Goal: Find specific page/section: Find specific page/section

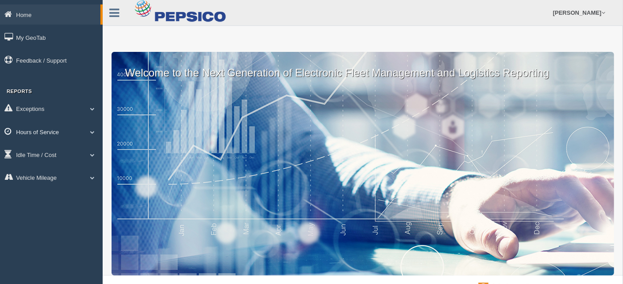
click at [82, 135] on link "Hours of Service" at bounding box center [51, 131] width 103 height 20
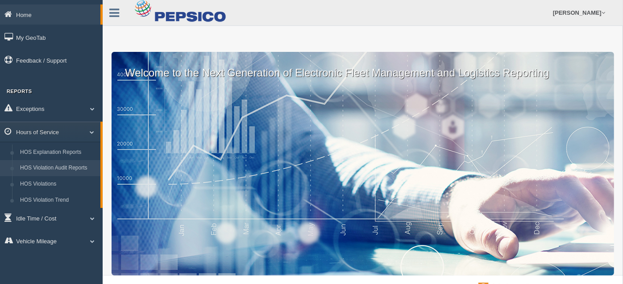
click at [69, 173] on link "HOS Violation Audit Reports" at bounding box center [58, 168] width 84 height 16
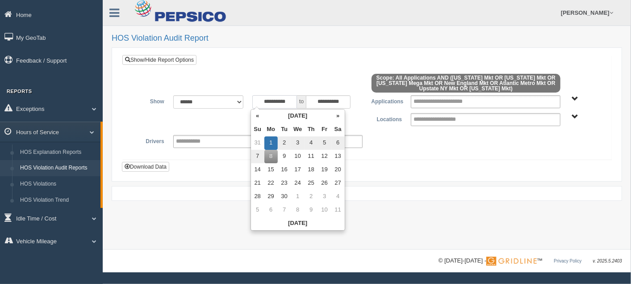
click at [285, 102] on input "**********" at bounding box center [274, 101] width 45 height 13
click at [237, 100] on select "**********" at bounding box center [208, 101] width 71 height 13
